Goal: Check status: Check status

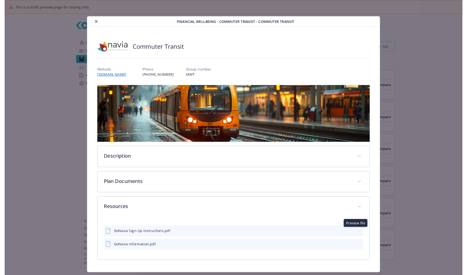
scroll to position [14, 0]
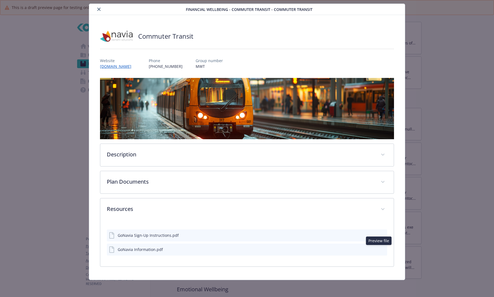
click at [96, 7] on button "close" at bounding box center [99, 9] width 7 height 7
